Goal: Task Accomplishment & Management: Manage account settings

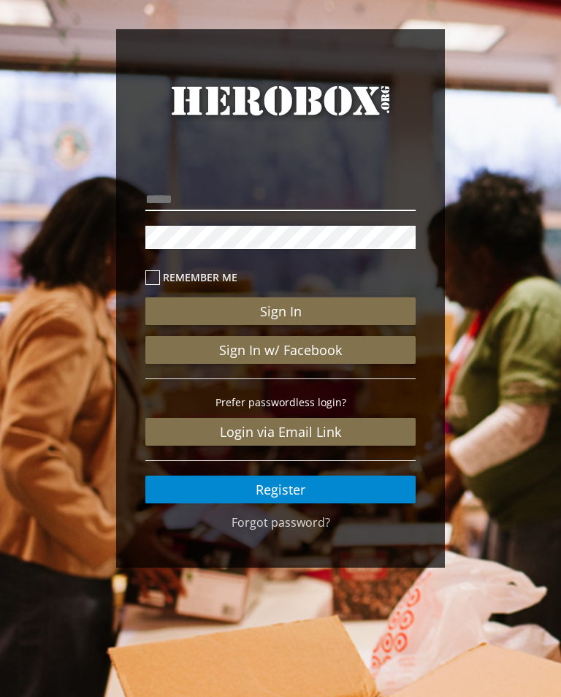
click at [168, 201] on input "email" at bounding box center [280, 199] width 270 height 23
type input "**********"
click at [281, 311] on button "Sign In" at bounding box center [280, 311] width 270 height 28
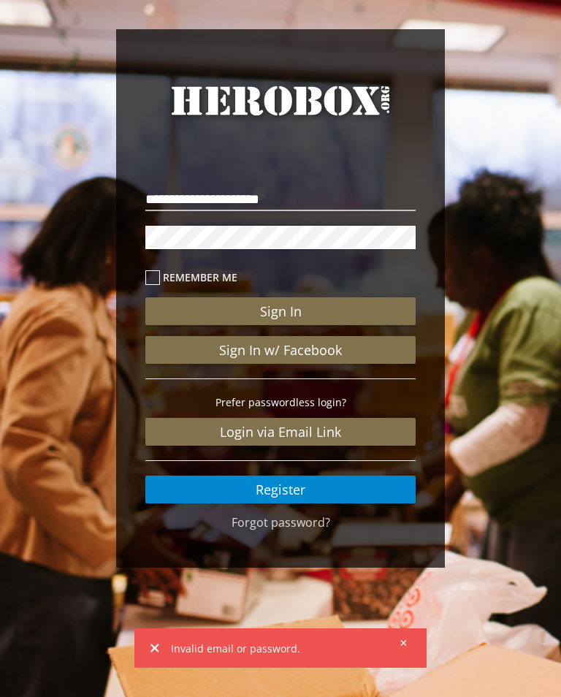
click at [281, 313] on button "Sign In" at bounding box center [280, 311] width 270 height 28
click at [280, 313] on button "Sign In" at bounding box center [280, 311] width 270 height 28
click at [276, 316] on button "Sign In" at bounding box center [280, 311] width 270 height 28
click at [406, 636] on button at bounding box center [399, 643] width 18 height 18
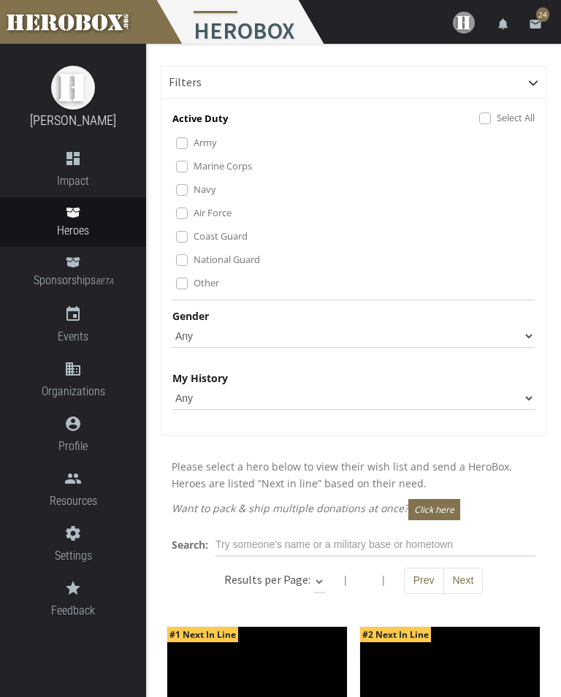
click at [534, 13] on link "email 24" at bounding box center [535, 22] width 29 height 44
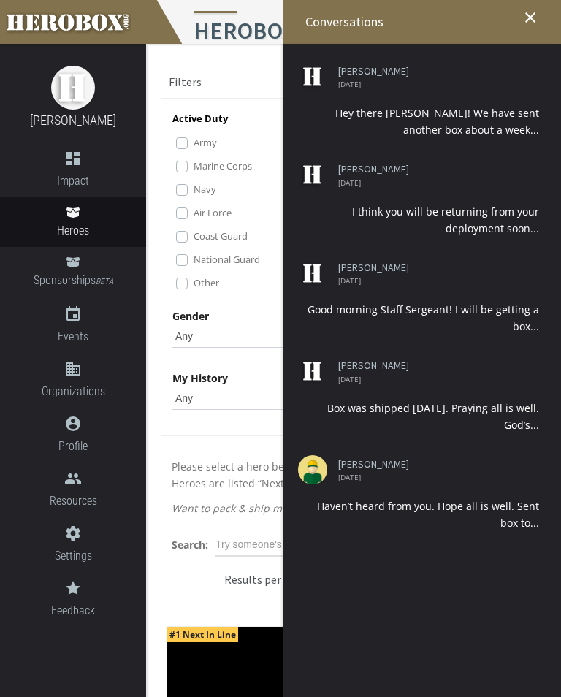
click at [534, 23] on icon "close" at bounding box center [531, 18] width 18 height 18
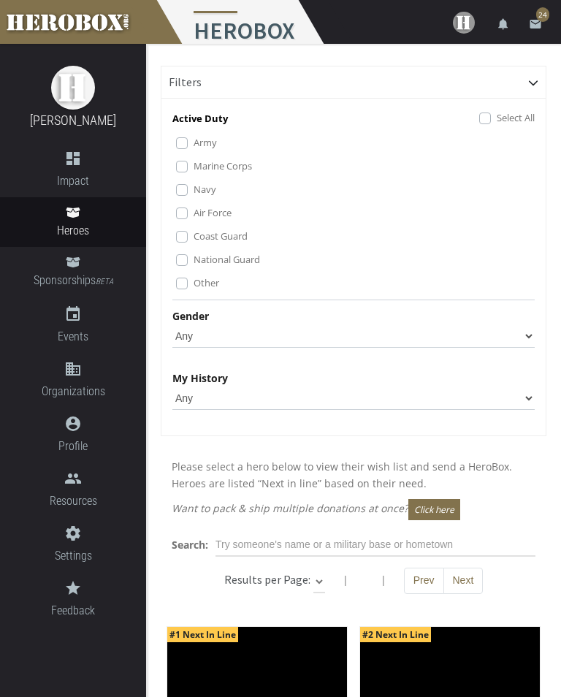
click at [539, 23] on icon "email" at bounding box center [535, 24] width 13 height 13
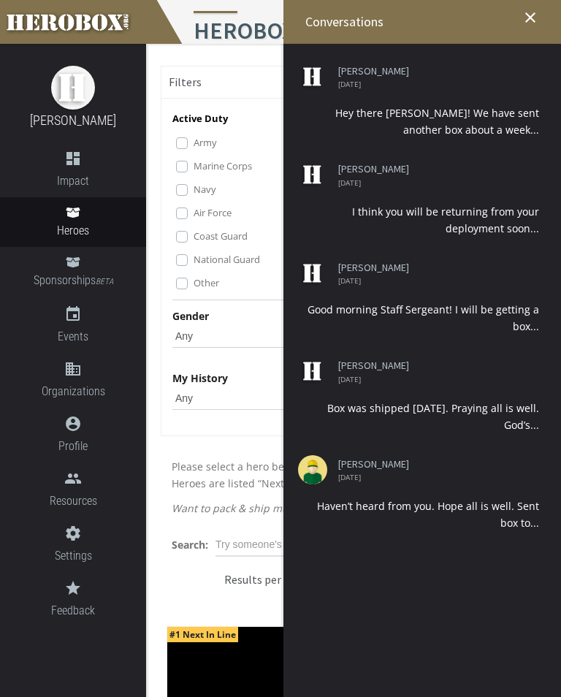
click at [531, 15] on icon "close" at bounding box center [531, 18] width 18 height 18
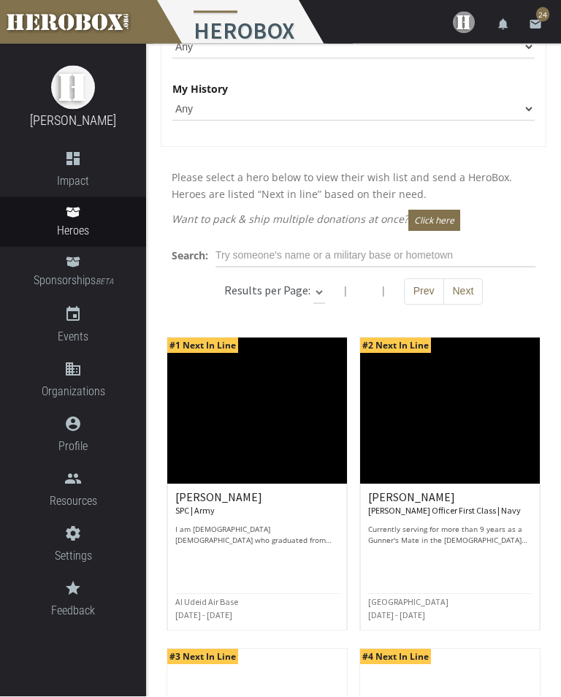
scroll to position [289, 0]
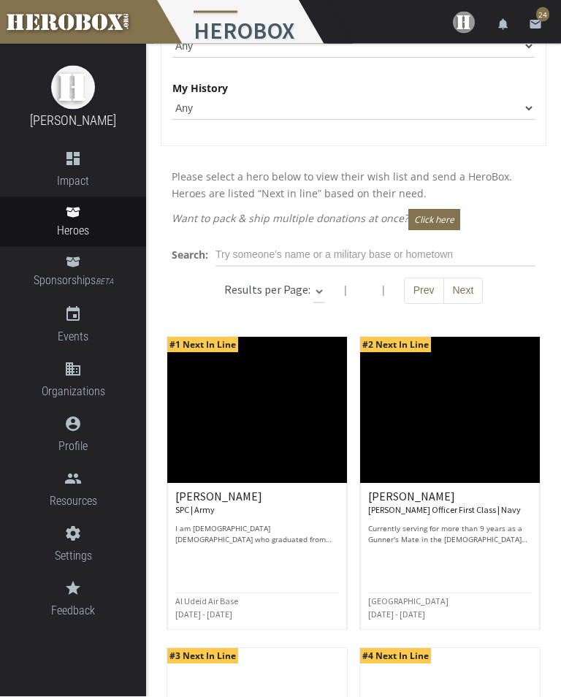
click at [74, 87] on img at bounding box center [73, 88] width 44 height 44
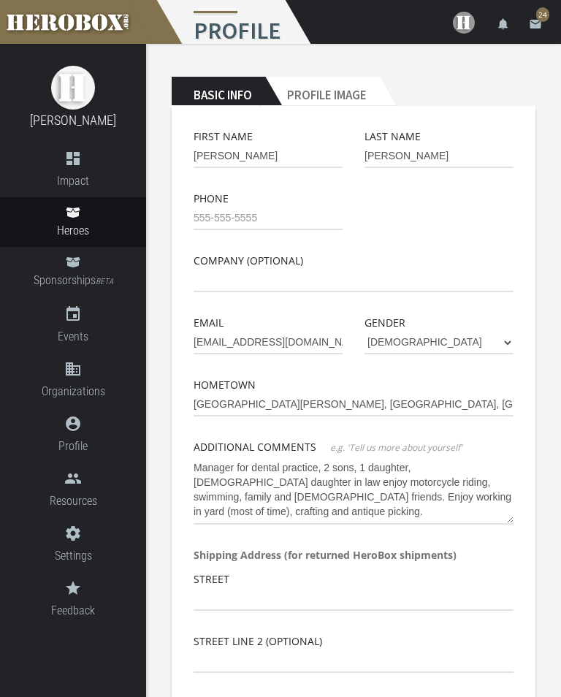
click at [328, 91] on h2 "Profile Image" at bounding box center [322, 91] width 115 height 29
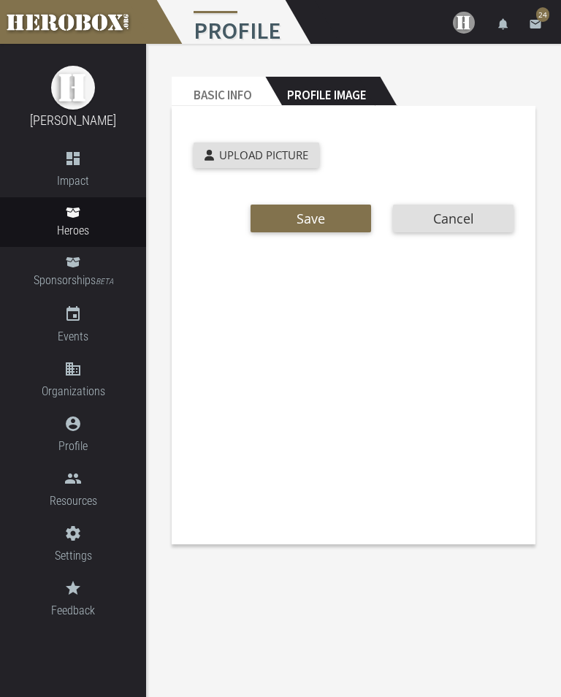
click at [452, 216] on button "Cancel" at bounding box center [453, 219] width 121 height 28
click at [455, 214] on button "Cancel" at bounding box center [453, 219] width 121 height 28
click at [465, 225] on button "Cancel" at bounding box center [453, 219] width 121 height 28
click at [210, 101] on h2 "Basic Info" at bounding box center [219, 91] width 94 height 29
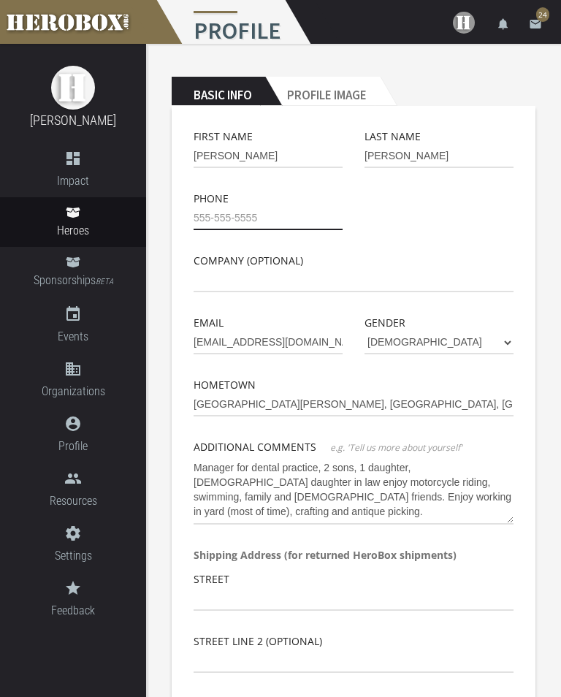
click at [203, 208] on input "tel" at bounding box center [268, 218] width 149 height 23
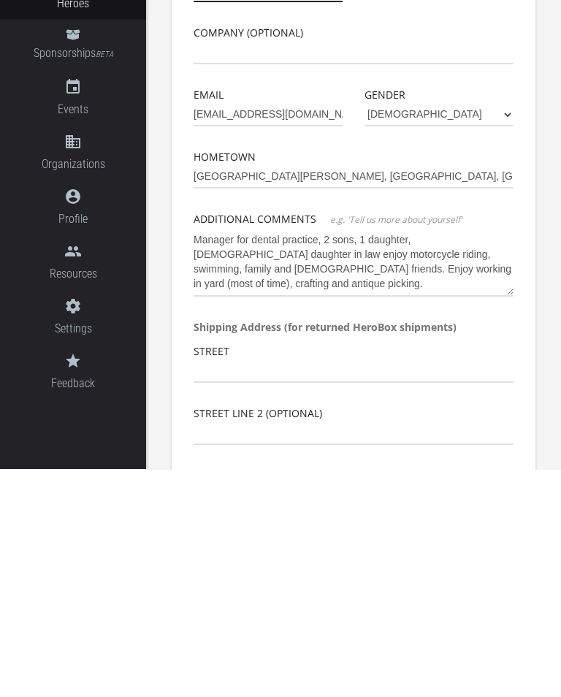
type input "[PHONE_NUMBER]"
click at [198, 456] on textarea "Manager for dental practice, 2 sons, 1 daughter, [DEMOGRAPHIC_DATA] daughter in…" at bounding box center [354, 490] width 320 height 69
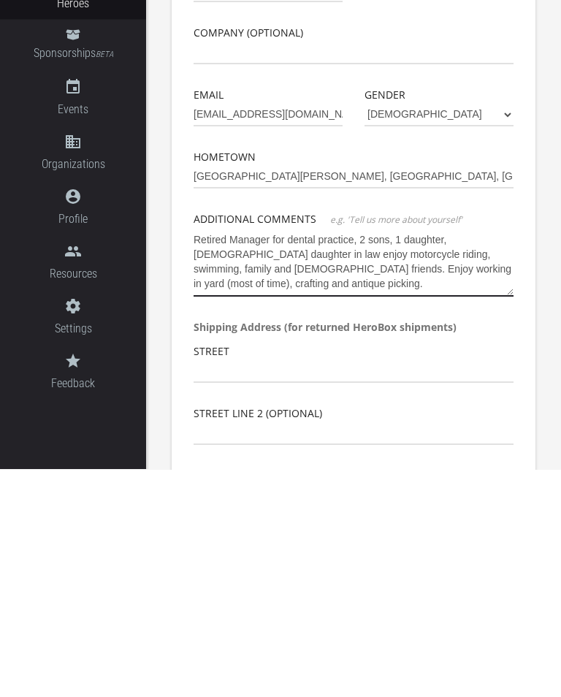
click at [202, 456] on textarea "Retired Manager for dental practice, 2 sons, 1 daughter, [DEMOGRAPHIC_DATA] dau…" at bounding box center [354, 490] width 320 height 69
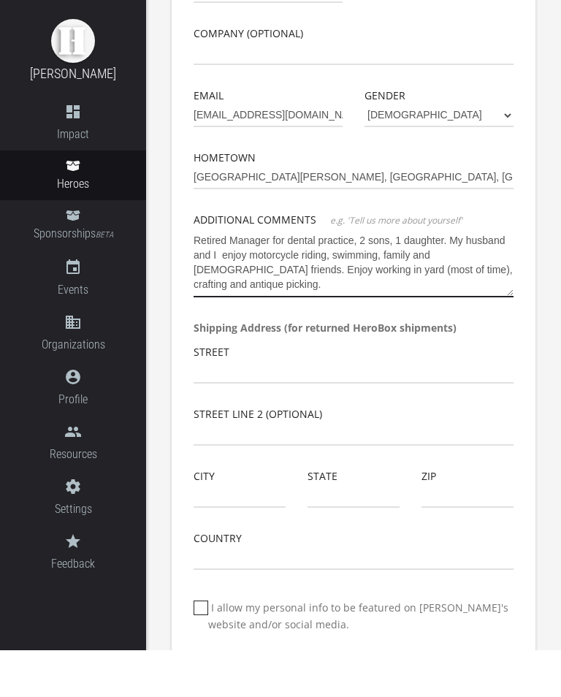
scroll to position [185, 0]
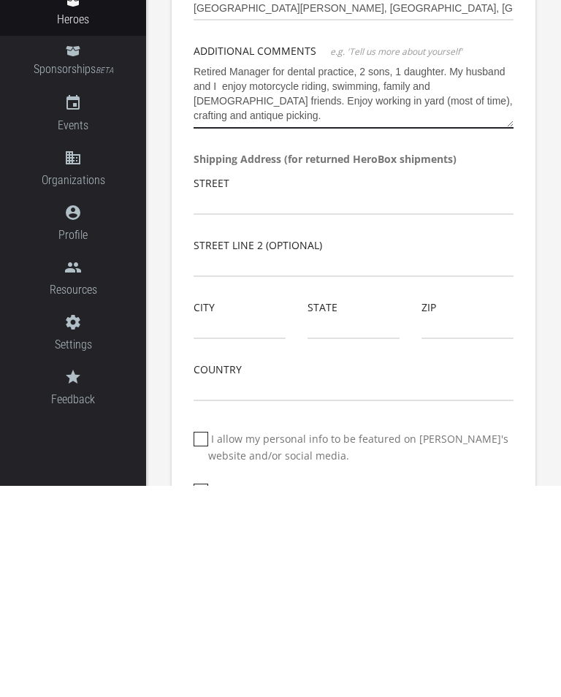
type textarea "Retired Manager for dental practice, 2 sons, 1 daughter. My husband and I enjoy…"
click at [202, 403] on input "text" at bounding box center [354, 414] width 320 height 23
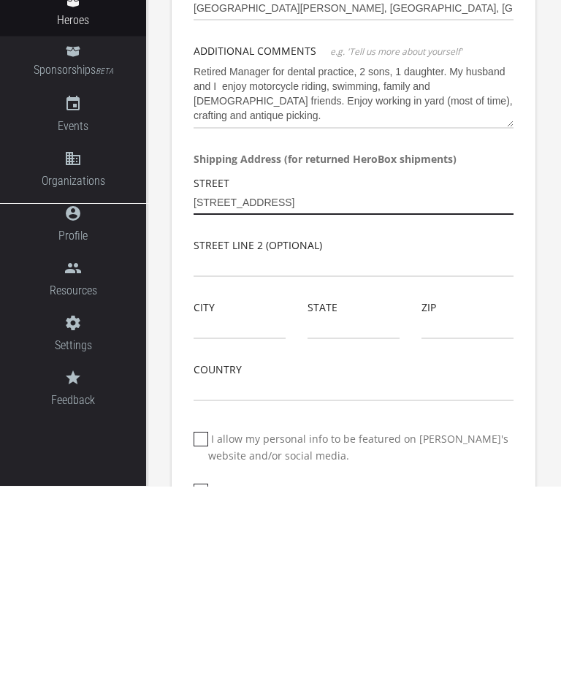
type input "[STREET_ADDRESS]"
click at [205, 527] on input "text" at bounding box center [240, 538] width 92 height 23
type input "[PERSON_NAME]"
click at [332, 527] on input "text" at bounding box center [354, 538] width 92 height 23
type input "FL"
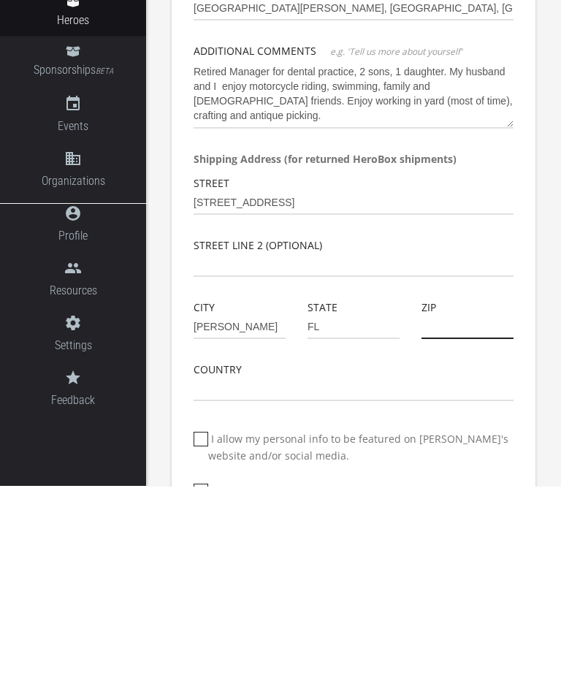
click at [451, 527] on input "text" at bounding box center [468, 538] width 92 height 23
type input "33905"
click at [212, 589] on input "text" at bounding box center [354, 600] width 320 height 23
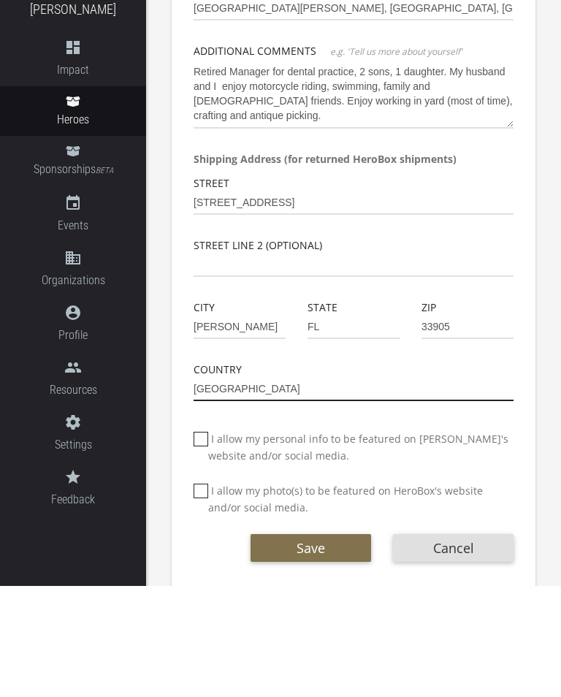
scroll to position [289, 0]
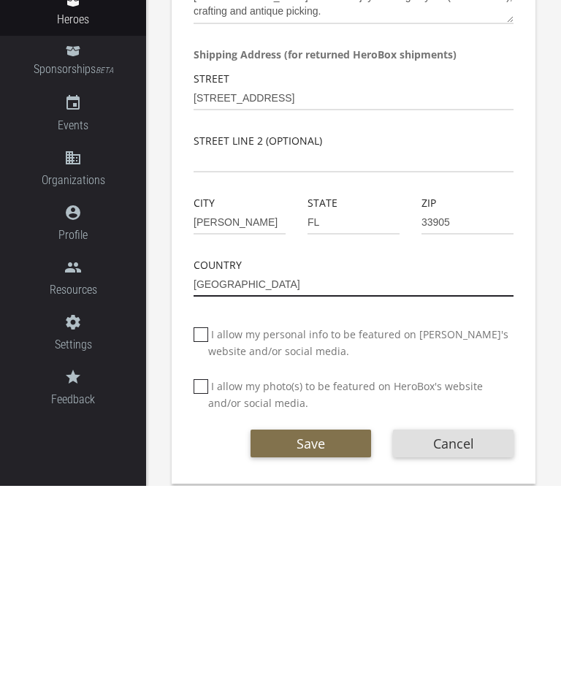
type input "[GEOGRAPHIC_DATA]"
click at [297, 641] on button "Save" at bounding box center [311, 655] width 121 height 28
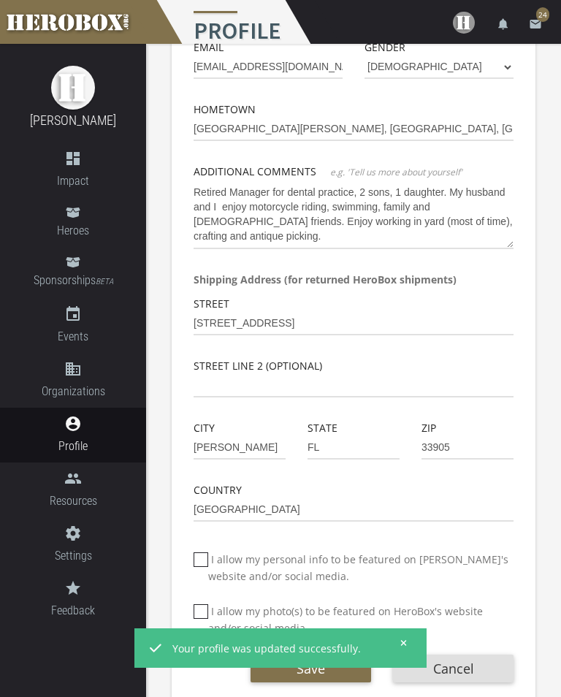
click at [72, 216] on icon at bounding box center [73, 213] width 14 height 10
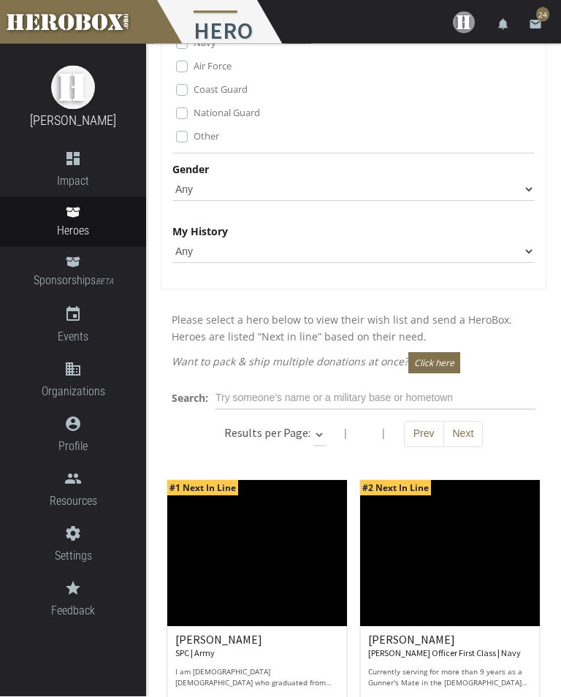
scroll to position [147, 0]
click at [68, 259] on icon at bounding box center [73, 262] width 14 height 10
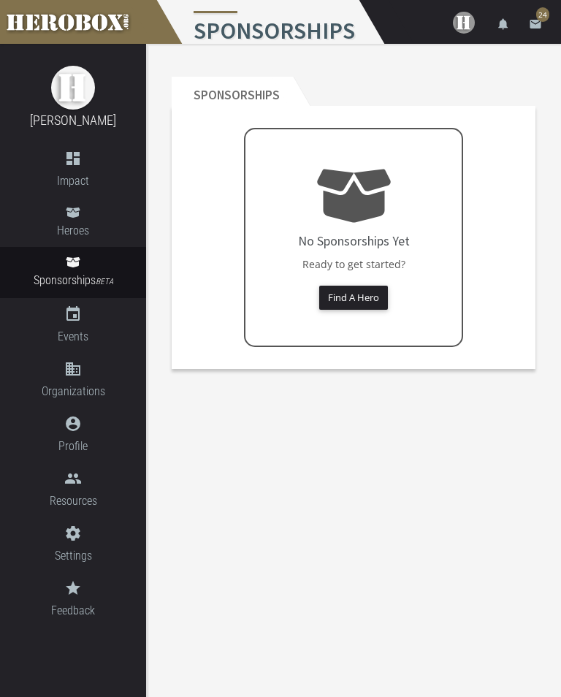
click at [353, 298] on button "Find A Hero" at bounding box center [353, 298] width 69 height 24
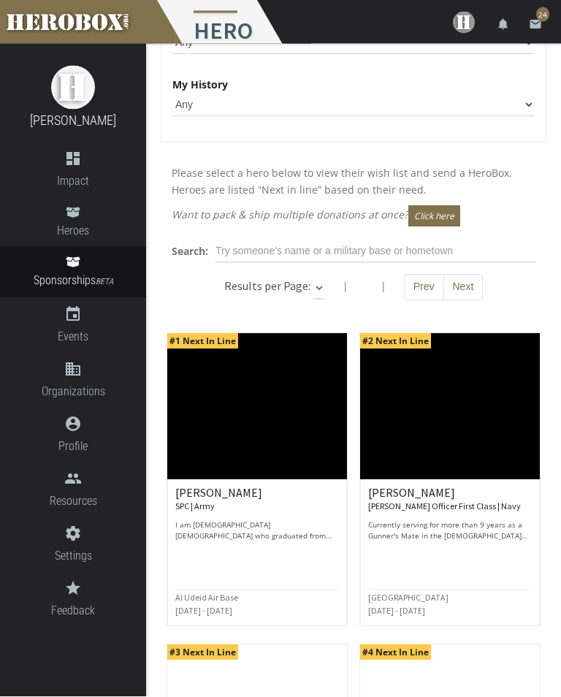
scroll to position [293, 0]
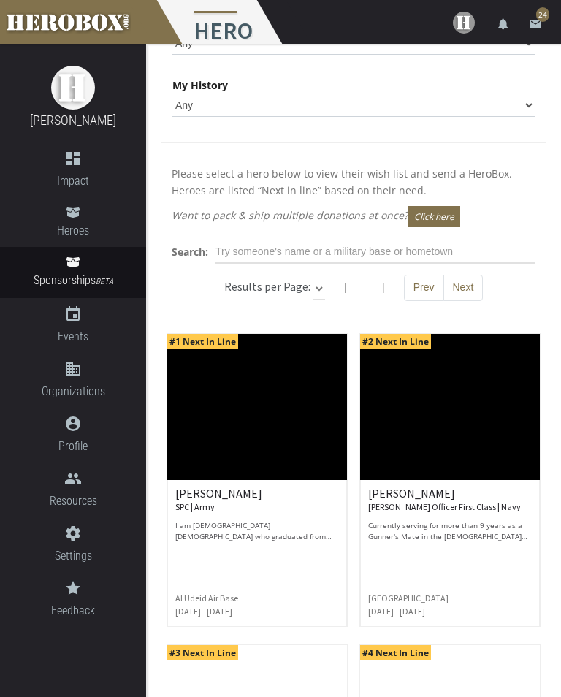
click at [200, 409] on img at bounding box center [257, 407] width 180 height 146
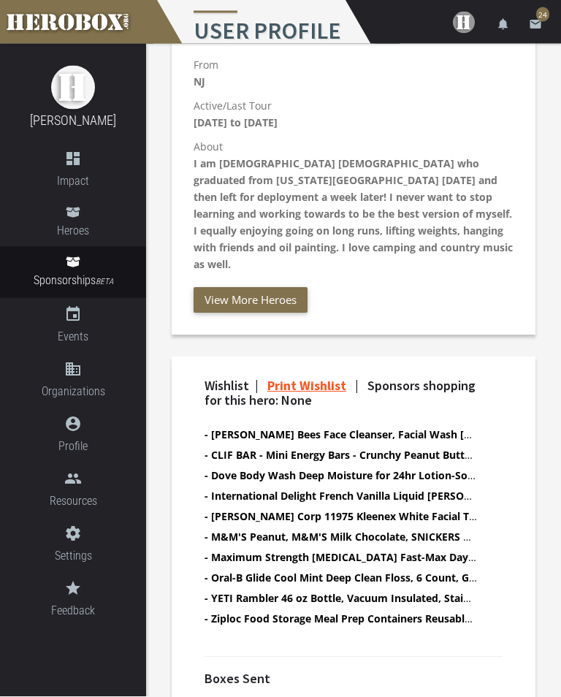
scroll to position [737, 0]
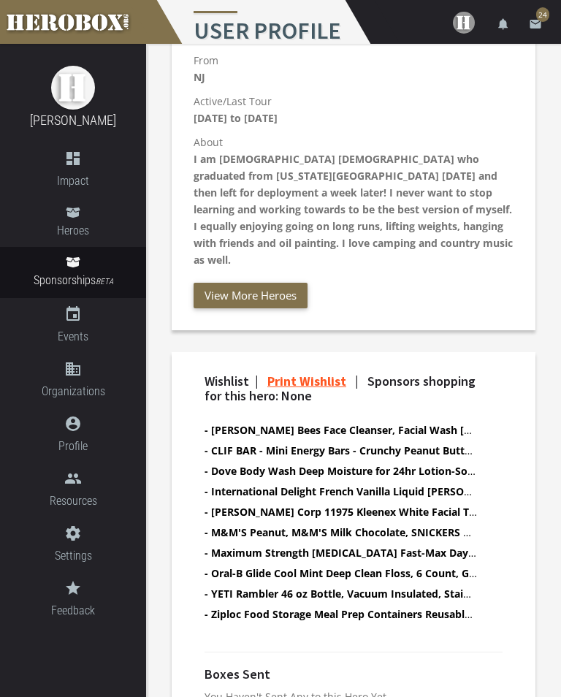
click at [235, 283] on button "View More Heroes" at bounding box center [251, 296] width 114 height 26
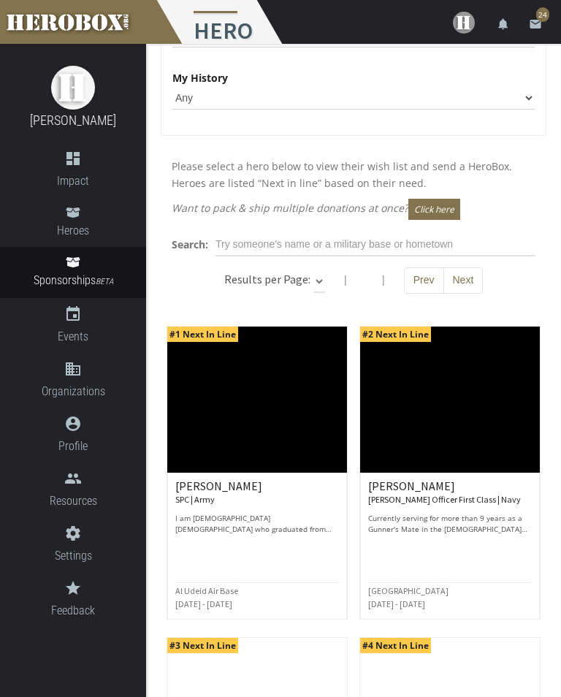
scroll to position [308, 0]
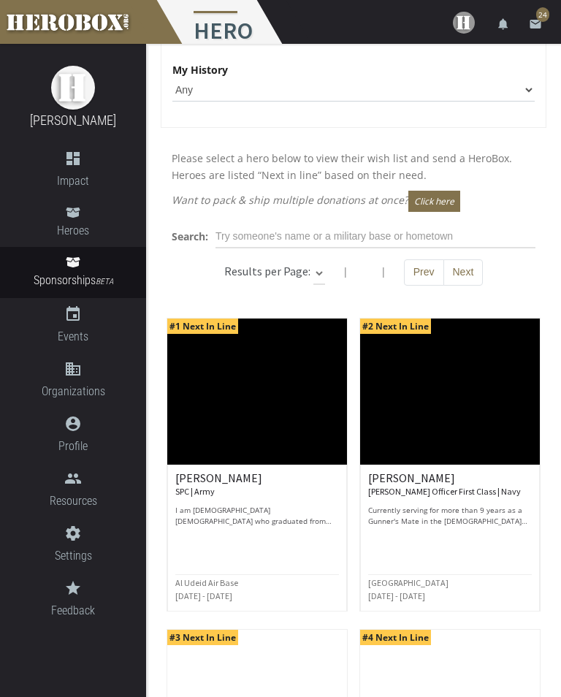
click at [403, 346] on div "#2 Next In Line" at bounding box center [395, 335] width 71 height 32
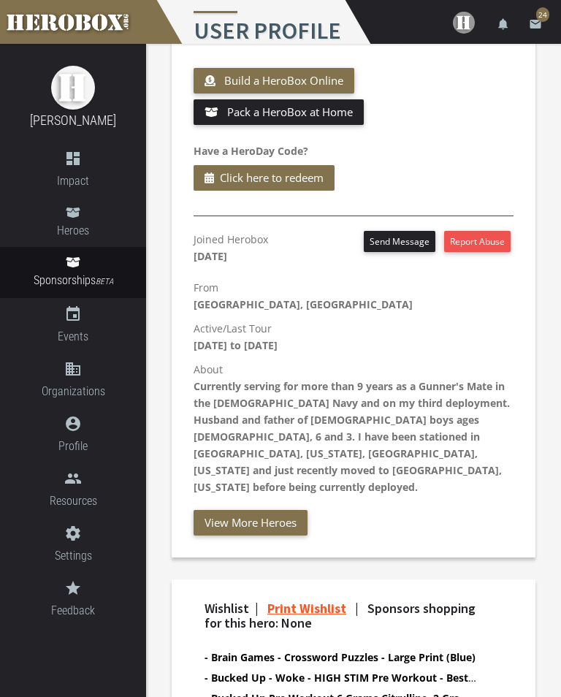
scroll to position [506, 0]
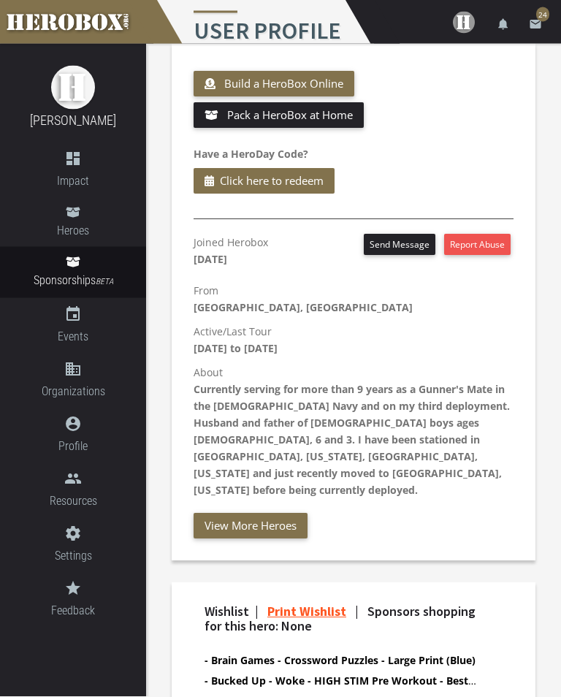
click at [245, 514] on button "View More Heroes" at bounding box center [251, 527] width 114 height 26
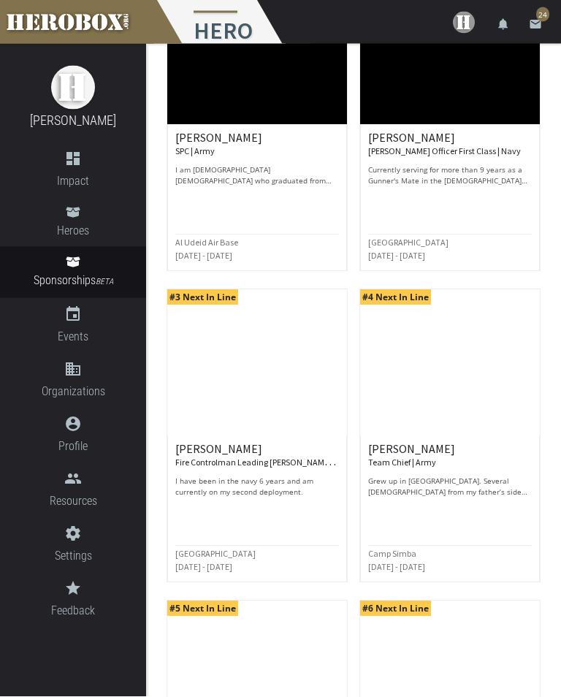
scroll to position [649, 0]
click at [205, 297] on span "#3 Next In Line" at bounding box center [202, 296] width 71 height 15
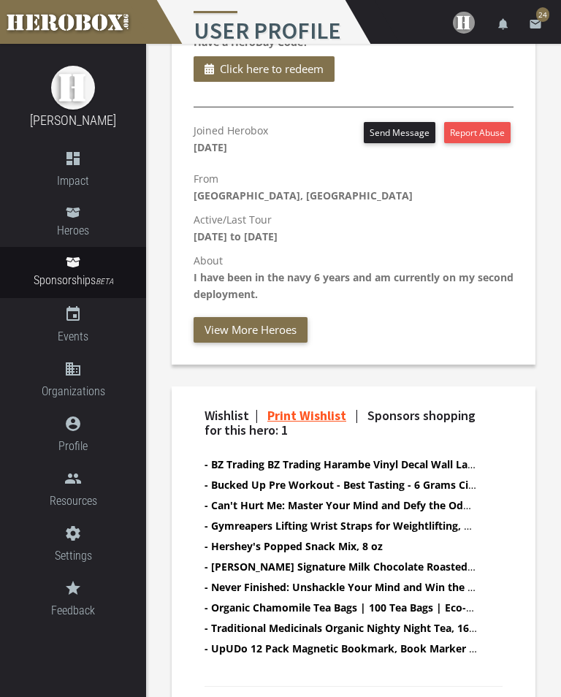
scroll to position [670, 0]
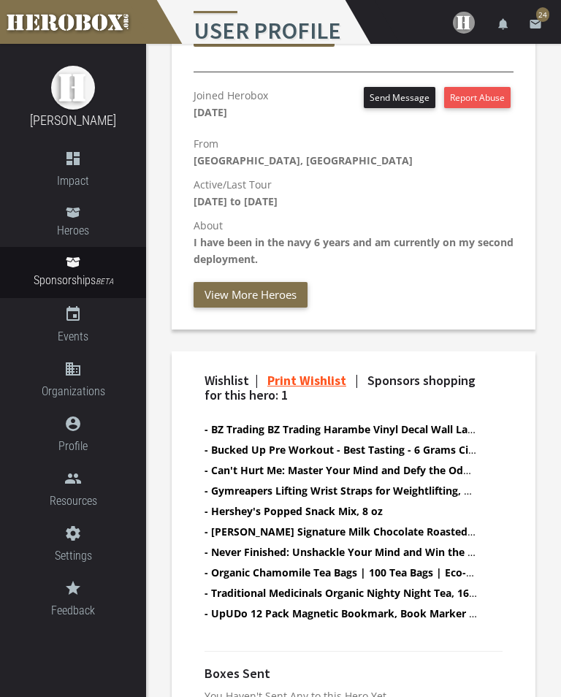
click at [465, 22] on img at bounding box center [464, 23] width 22 height 22
click at [401, 96] on link "lock Logout" at bounding box center [420, 92] width 132 height 31
